Goal: Task Accomplishment & Management: Use online tool/utility

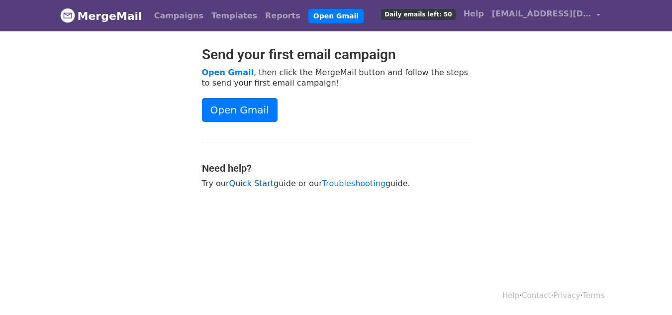
click at [244, 183] on link "Quick Start" at bounding box center [251, 183] width 44 height 9
click at [207, 11] on link "Templates" at bounding box center [234, 16] width 54 height 20
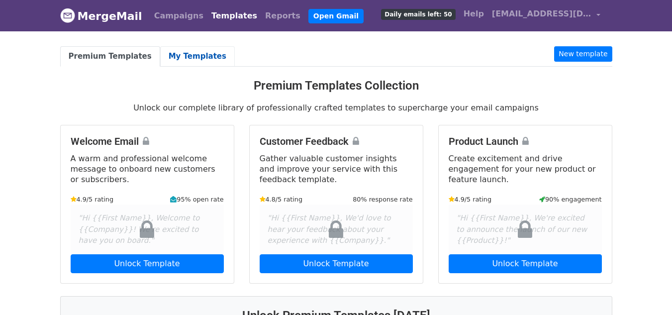
click at [177, 59] on link "My Templates" at bounding box center [197, 56] width 75 height 20
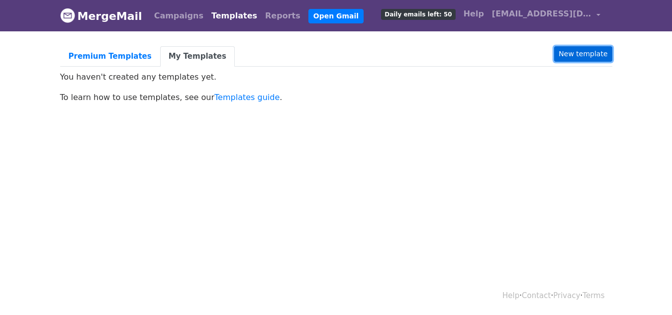
click at [598, 54] on link "New template" at bounding box center [583, 53] width 58 height 15
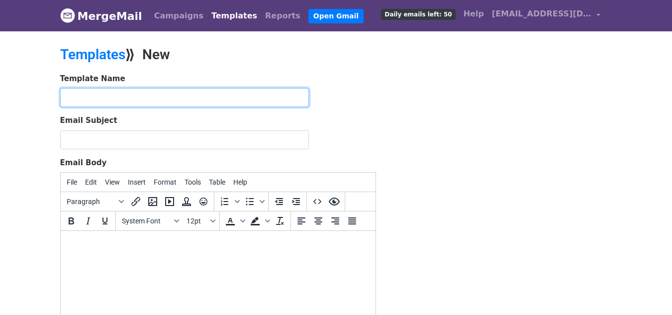
click at [204, 89] on input "text" at bounding box center [184, 97] width 249 height 19
click at [201, 96] on input "text" at bounding box center [184, 97] width 249 height 19
paste input "The Forest is Growing – thanks to you!"
type input "The Forest is Growing – thanks to you!"
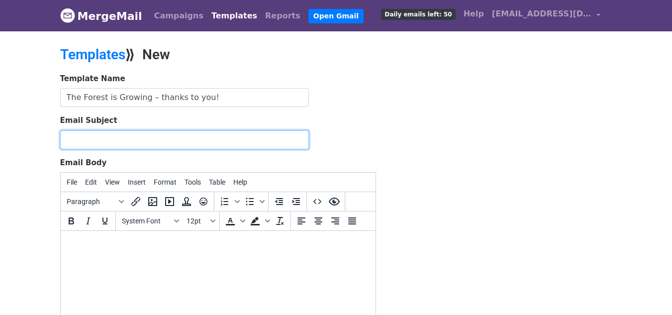
click at [172, 140] on input "Email Subject" at bounding box center [184, 139] width 249 height 19
paste input "The Forest is Growing – thanks to you!"
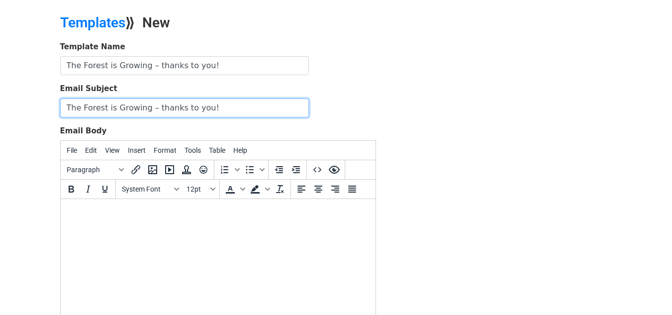
scroll to position [50, 0]
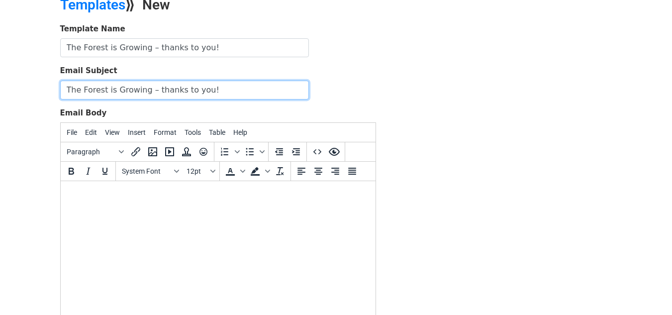
type input "The Forest is Growing – thanks to you!"
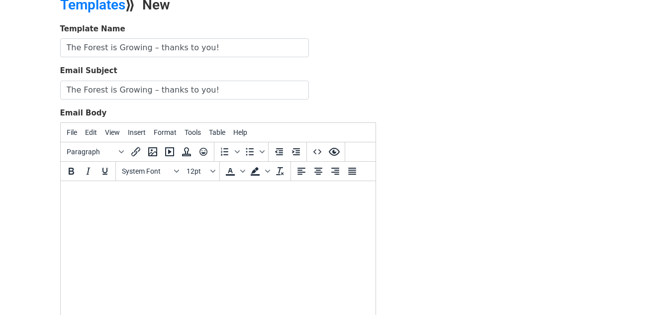
click at [126, 190] on body at bounding box center [217, 194] width 299 height 11
click at [134, 201] on html at bounding box center [217, 194] width 315 height 27
paste body
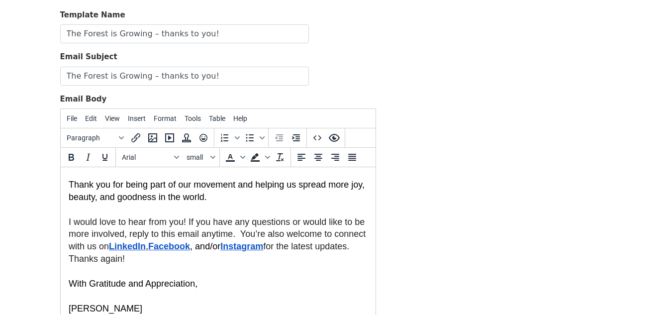
scroll to position [1422, 0]
click at [463, 177] on div "Template Name The Forest is Growing – thanks to you! Email Subject The Forest i…" at bounding box center [336, 184] width 567 height 350
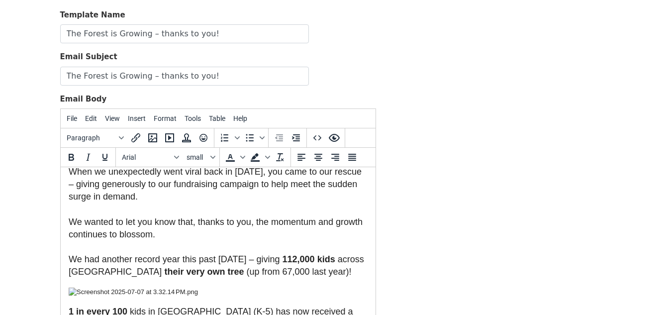
scroll to position [0, 0]
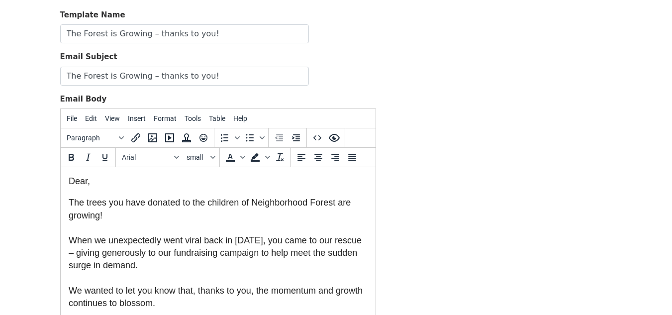
click at [87, 183] on font "Dear," at bounding box center [78, 181] width 21 height 10
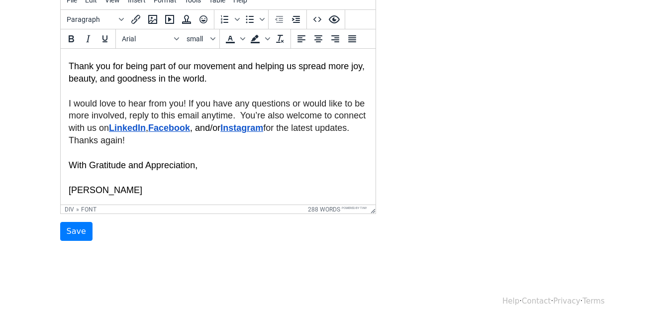
scroll to position [189, 0]
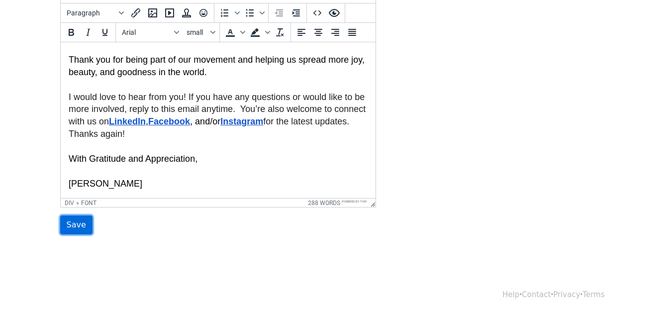
click at [79, 228] on input "Save" at bounding box center [76, 224] width 32 height 19
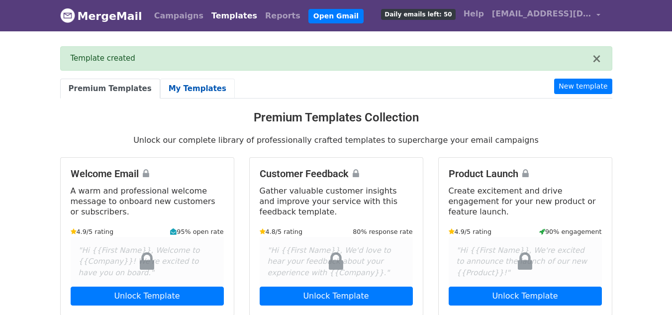
click at [185, 91] on link "My Templates" at bounding box center [197, 89] width 75 height 20
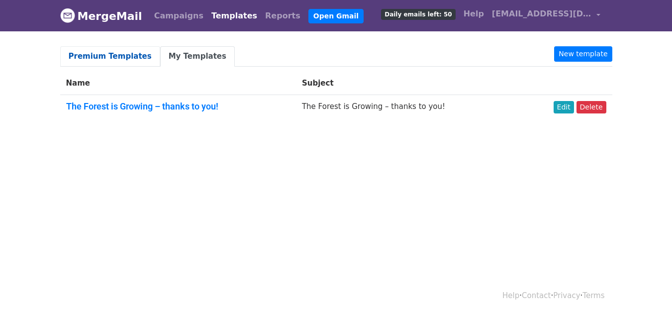
click at [118, 63] on link "Premium Templates" at bounding box center [110, 56] width 100 height 20
